Goal: Task Accomplishment & Management: Use online tool/utility

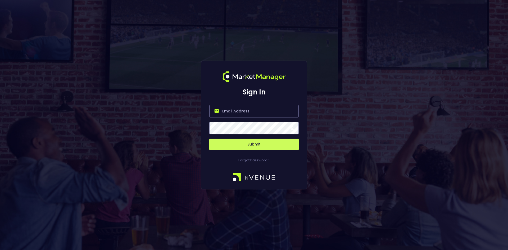
click at [228, 113] on input "email" at bounding box center [254, 111] width 90 height 13
type input "[EMAIL_ADDRESS][DOMAIN_NAME]"
click at [249, 141] on button "Submit" at bounding box center [254, 145] width 90 height 12
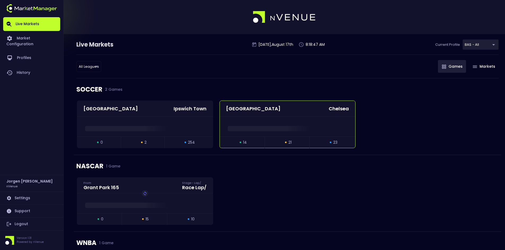
click at [259, 124] on div at bounding box center [288, 127] width 136 height 8
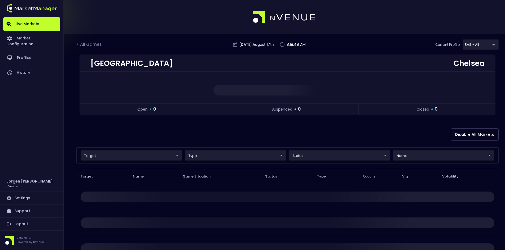
drag, startPoint x: 154, startPoint y: 164, endPoint x: 153, endPoint y: 160, distance: 4.0
click at [154, 164] on div "< All Games [DATE] 8:18:48 AM Current Profile BAS - All 0d810fa5-e353-4d9c-b11d…" at bounding box center [252, 174] width 505 height 280
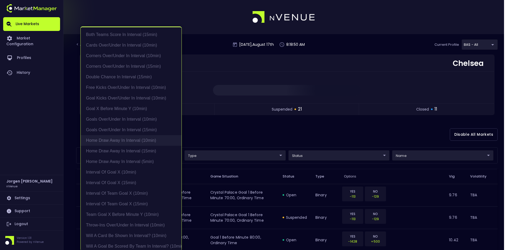
click at [105, 140] on li "Home Draw Away in interval (10min)" at bounding box center [131, 140] width 101 height 11
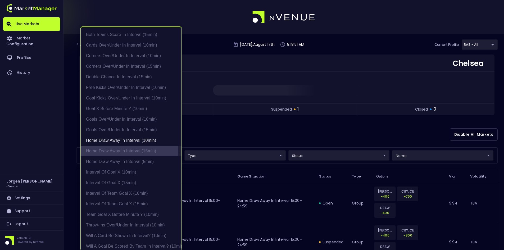
click at [104, 150] on li "Home Draw Away in interval (15min)" at bounding box center [131, 151] width 101 height 11
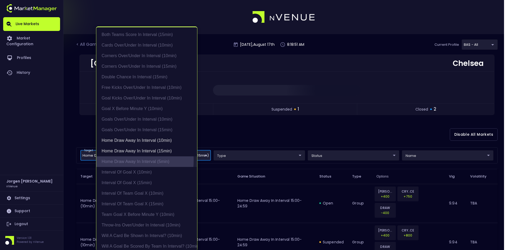
click at [109, 160] on li "Home Draw Away in interval (5min)" at bounding box center [146, 162] width 101 height 11
type input "Home Draw Away in interval (10min),Home Draw Away in interval (15min),Home Draw…"
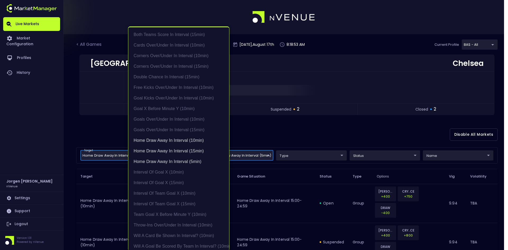
click at [283, 126] on div at bounding box center [254, 125] width 508 height 250
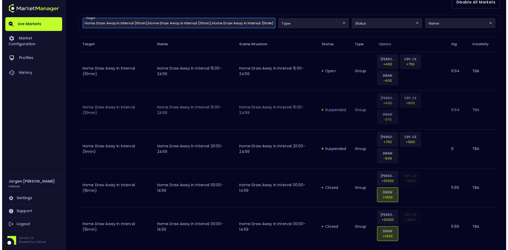
scroll to position [106, 0]
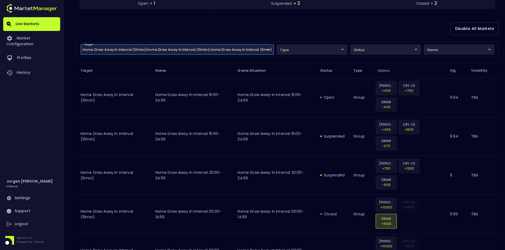
click at [324, 49] on body "Live Markets Market Configuration Profiles History [PERSON_NAME] nVenue Setting…" at bounding box center [252, 96] width 505 height 405
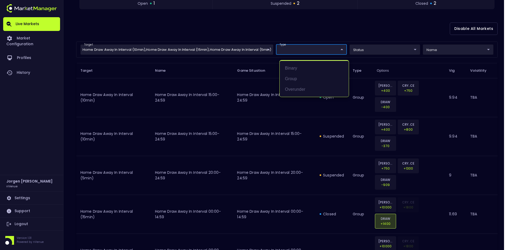
click at [378, 44] on div at bounding box center [254, 125] width 508 height 250
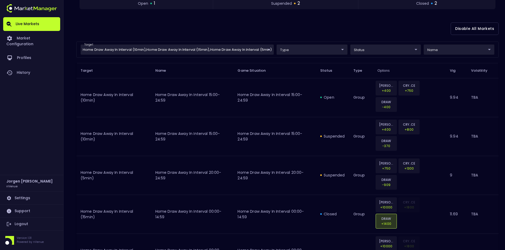
click at [376, 52] on body "Live Markets Market Configuration Profiles History [PERSON_NAME] nVenue Setting…" at bounding box center [252, 96] width 505 height 405
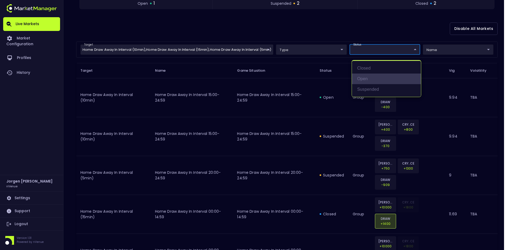
click at [363, 78] on li "open" at bounding box center [386, 79] width 69 height 11
type input "open"
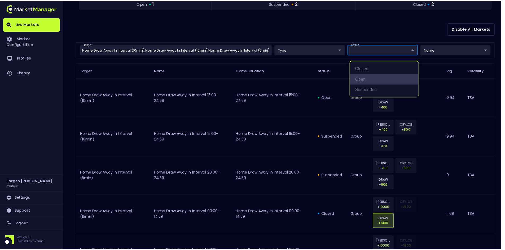
scroll to position [0, 0]
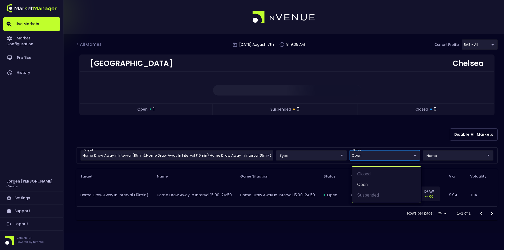
click at [228, 226] on div at bounding box center [254, 125] width 508 height 250
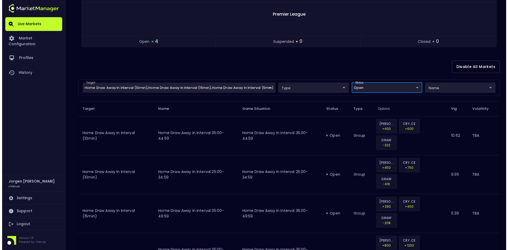
scroll to position [118, 0]
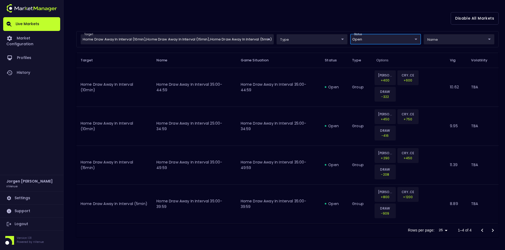
click at [170, 39] on body "Live Markets Market Configuration Profiles History [PERSON_NAME] nVenue Setting…" at bounding box center [252, 66] width 505 height 368
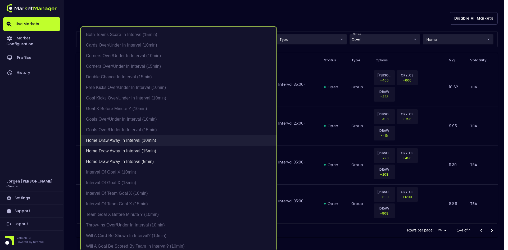
click at [107, 141] on li "Home Draw Away in interval (10min)" at bounding box center [179, 140] width 196 height 11
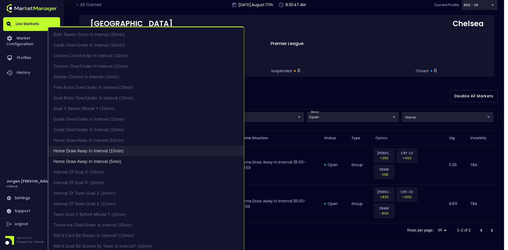
scroll to position [40, 0]
click at [108, 150] on li "Home Draw Away in interval (15min)" at bounding box center [146, 151] width 196 height 11
type input "Home Draw Away in interval (5min)"
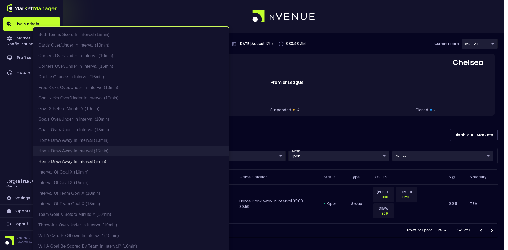
scroll to position [0, 0]
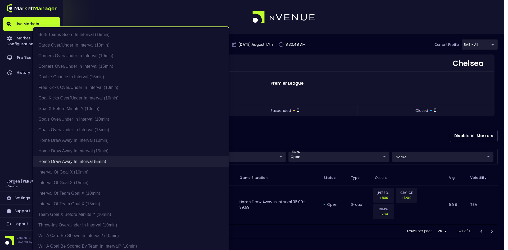
click at [105, 160] on li "Home Draw Away in interval (5min)" at bounding box center [131, 162] width 196 height 11
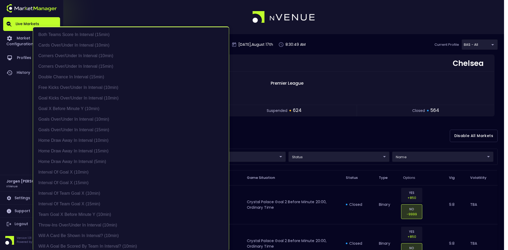
click at [337, 141] on div at bounding box center [254, 125] width 508 height 250
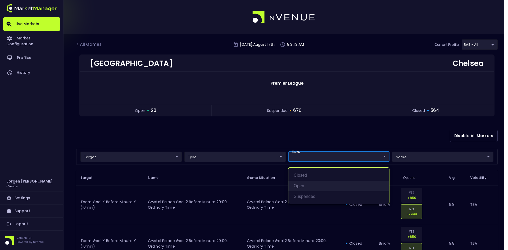
click at [303, 186] on li "open" at bounding box center [339, 186] width 101 height 11
type input "open"
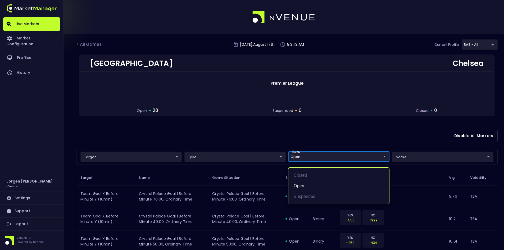
click at [269, 126] on div at bounding box center [254, 125] width 508 height 250
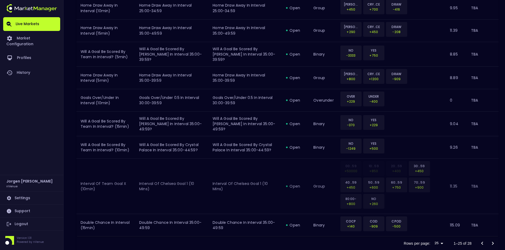
scroll to position [557, 0]
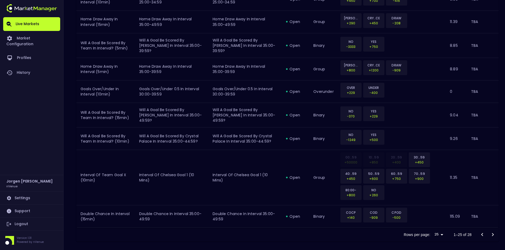
click at [493, 232] on icon "Go to next page" at bounding box center [492, 235] width 6 height 6
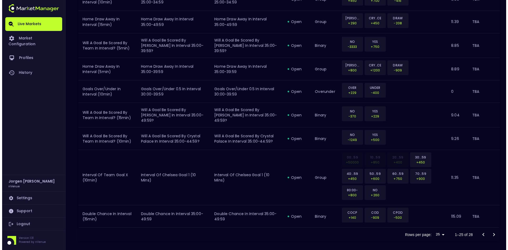
scroll to position [46, 0]
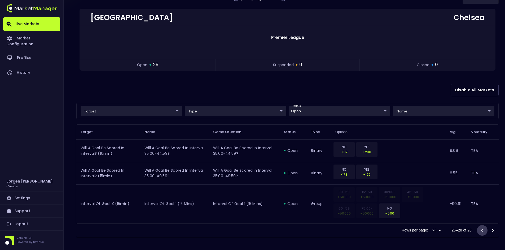
click at [481, 230] on icon "Go to previous page" at bounding box center [482, 230] width 6 height 6
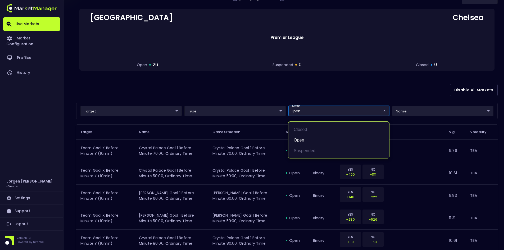
click at [246, 88] on div at bounding box center [254, 125] width 508 height 250
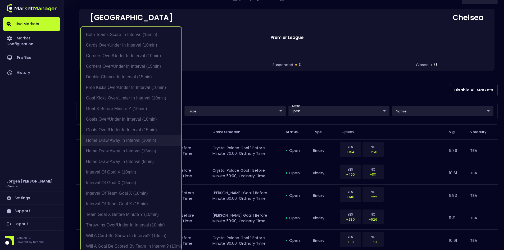
click at [100, 142] on li "Home Draw Away in interval (10min)" at bounding box center [131, 140] width 101 height 11
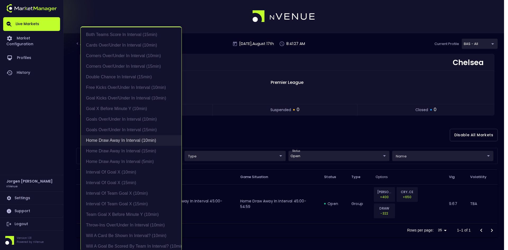
scroll to position [1, 0]
click at [100, 151] on li "Home Draw Away in interval (15min)" at bounding box center [131, 151] width 101 height 11
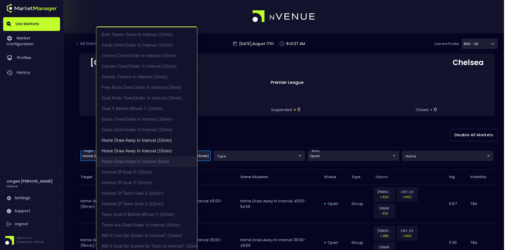
click at [108, 159] on li "Home Draw Away in interval (5min)" at bounding box center [146, 162] width 101 height 11
type input "Home Draw Away in interval (10min),Home Draw Away in interval (15min),Home Draw…"
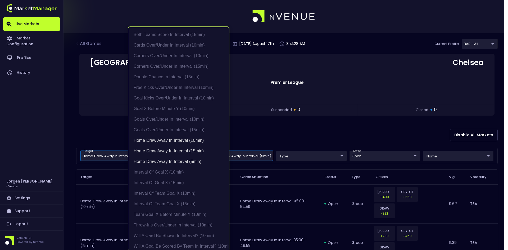
click at [262, 123] on div at bounding box center [254, 125] width 508 height 250
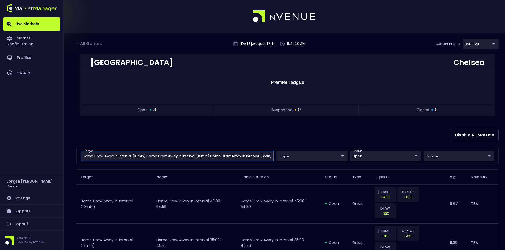
scroll to position [0, 0]
